Goal: Check status

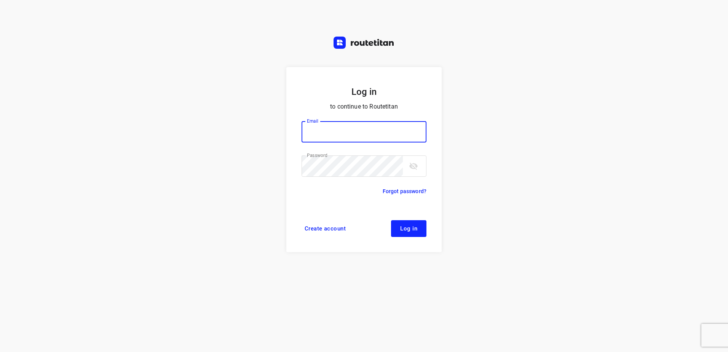
type input "horeca@kaddour.nl"
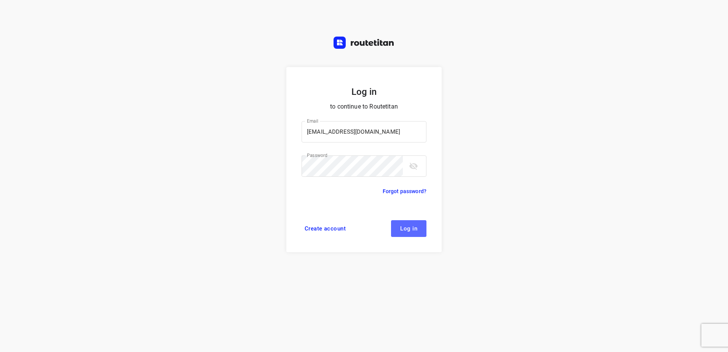
click at [407, 231] on span "Log in" at bounding box center [408, 228] width 17 height 6
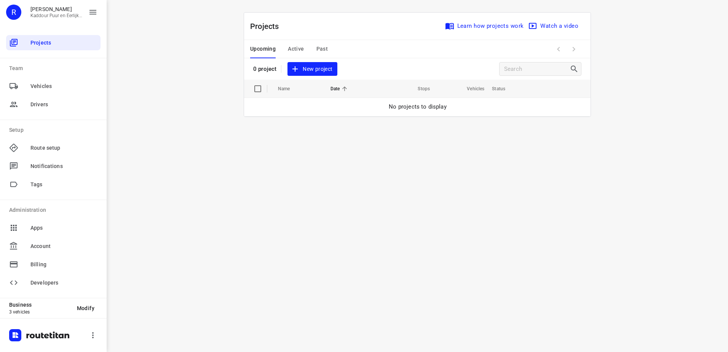
click at [297, 47] on span "Active" at bounding box center [296, 49] width 16 height 10
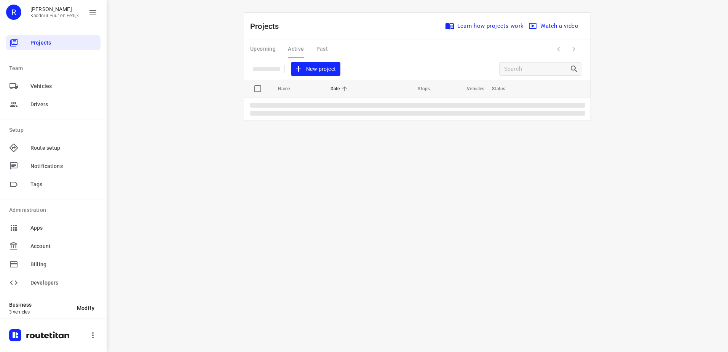
click at [322, 47] on div "Upcoming Active Past" at bounding box center [295, 49] width 90 height 18
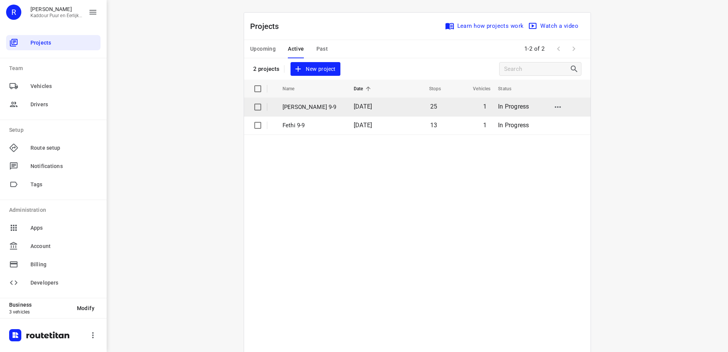
click at [386, 107] on td "[DATE]" at bounding box center [372, 107] width 48 height 18
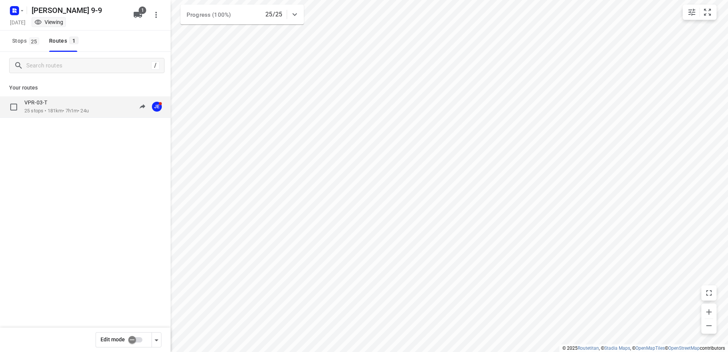
click at [47, 109] on p "25 stops • 181km • 7h1m • 24u" at bounding box center [56, 110] width 64 height 7
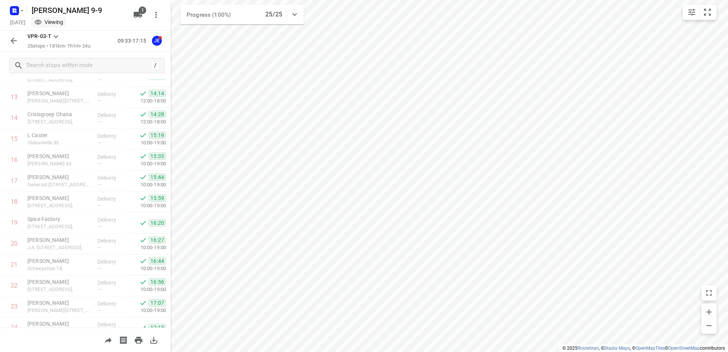
scroll to position [334, 0]
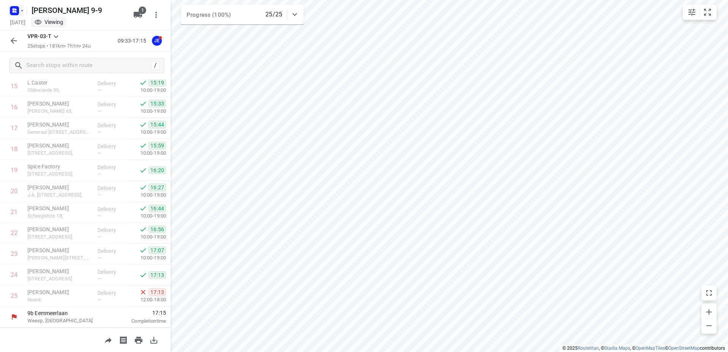
click at [13, 8] on rect "button" at bounding box center [14, 10] width 9 height 9
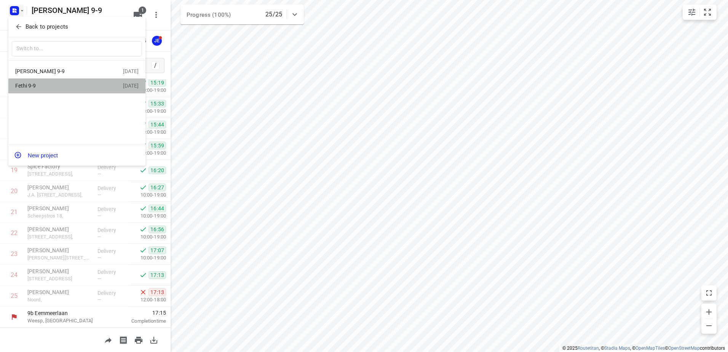
click at [70, 86] on div "Fethi 9-9" at bounding box center [59, 86] width 88 height 6
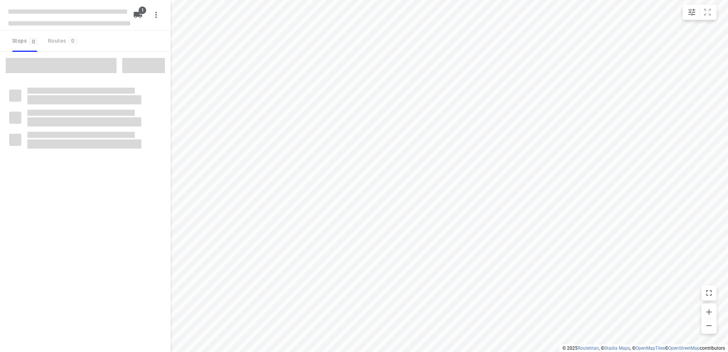
type input "distance"
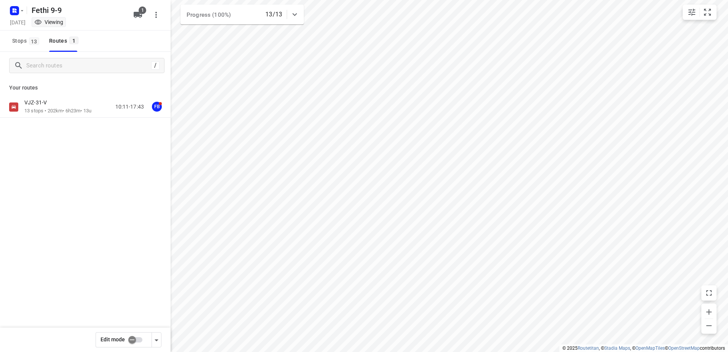
click at [69, 106] on div "VJZ-31-V" at bounding box center [57, 103] width 67 height 8
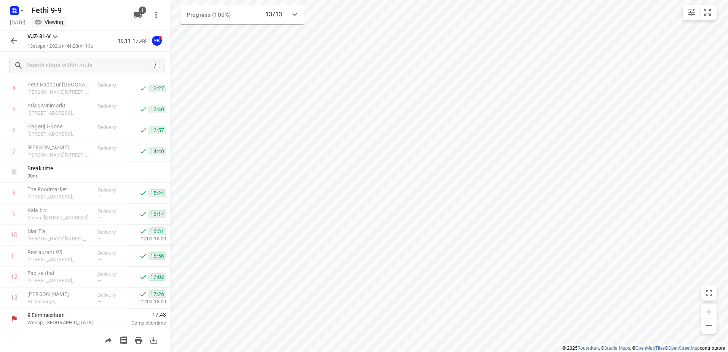
scroll to position [104, 0]
click at [10, 16] on icon "button" at bounding box center [14, 11] width 12 height 12
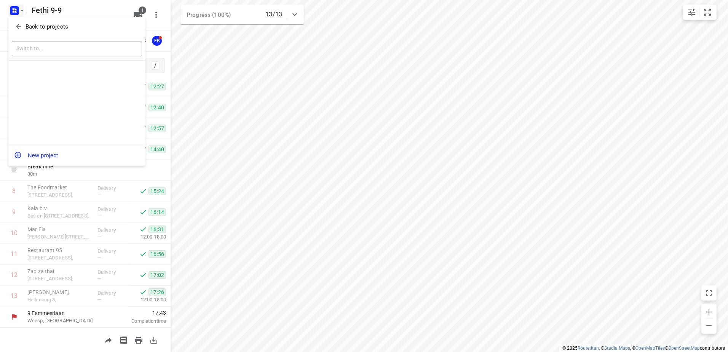
click at [43, 27] on p "Back to projects" at bounding box center [47, 26] width 43 height 9
